Goal: Information Seeking & Learning: Learn about a topic

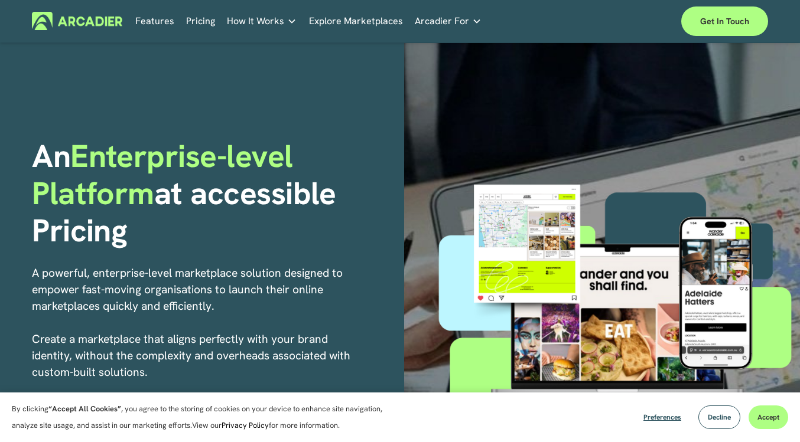
click at [429, 211] on div at bounding box center [602, 315] width 396 height 545
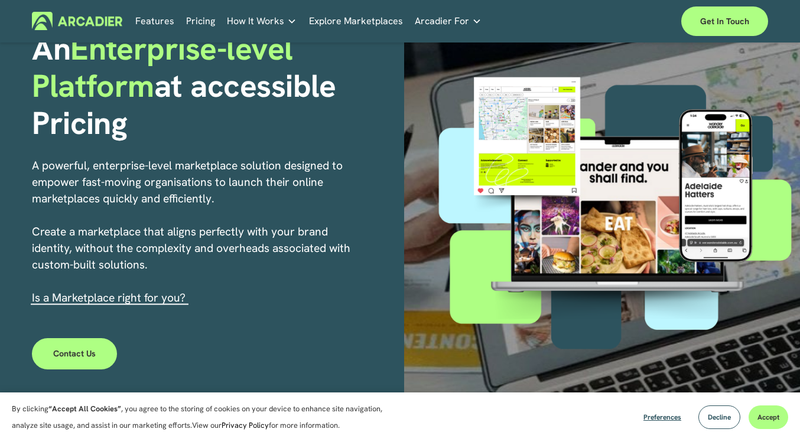
scroll to position [109, 0]
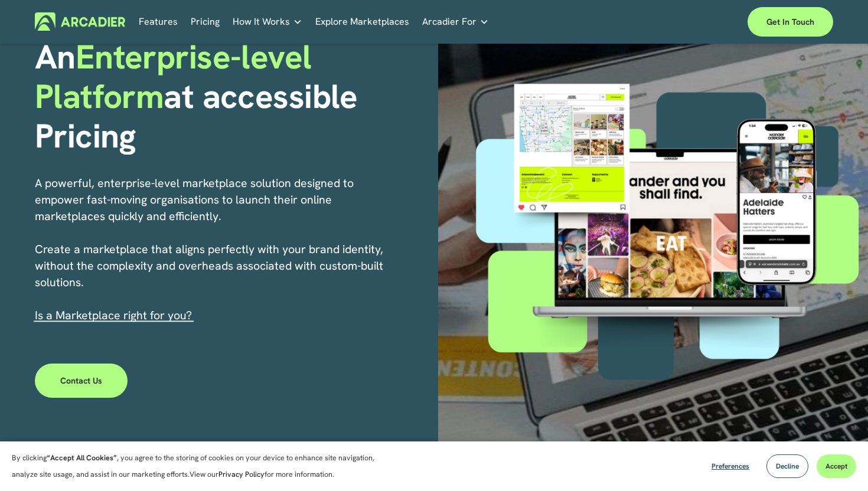
click button "Accept" at bounding box center [837, 467] width 40 height 24
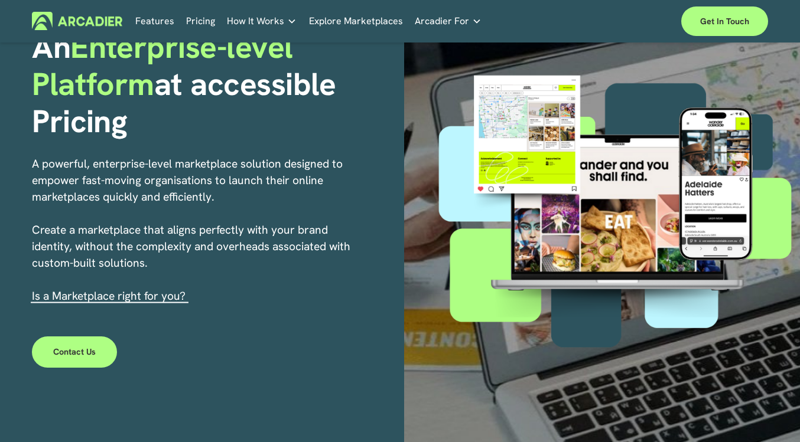
click at [203, 20] on link "Pricing" at bounding box center [200, 21] width 29 height 18
